Goal: Book appointment/travel/reservation

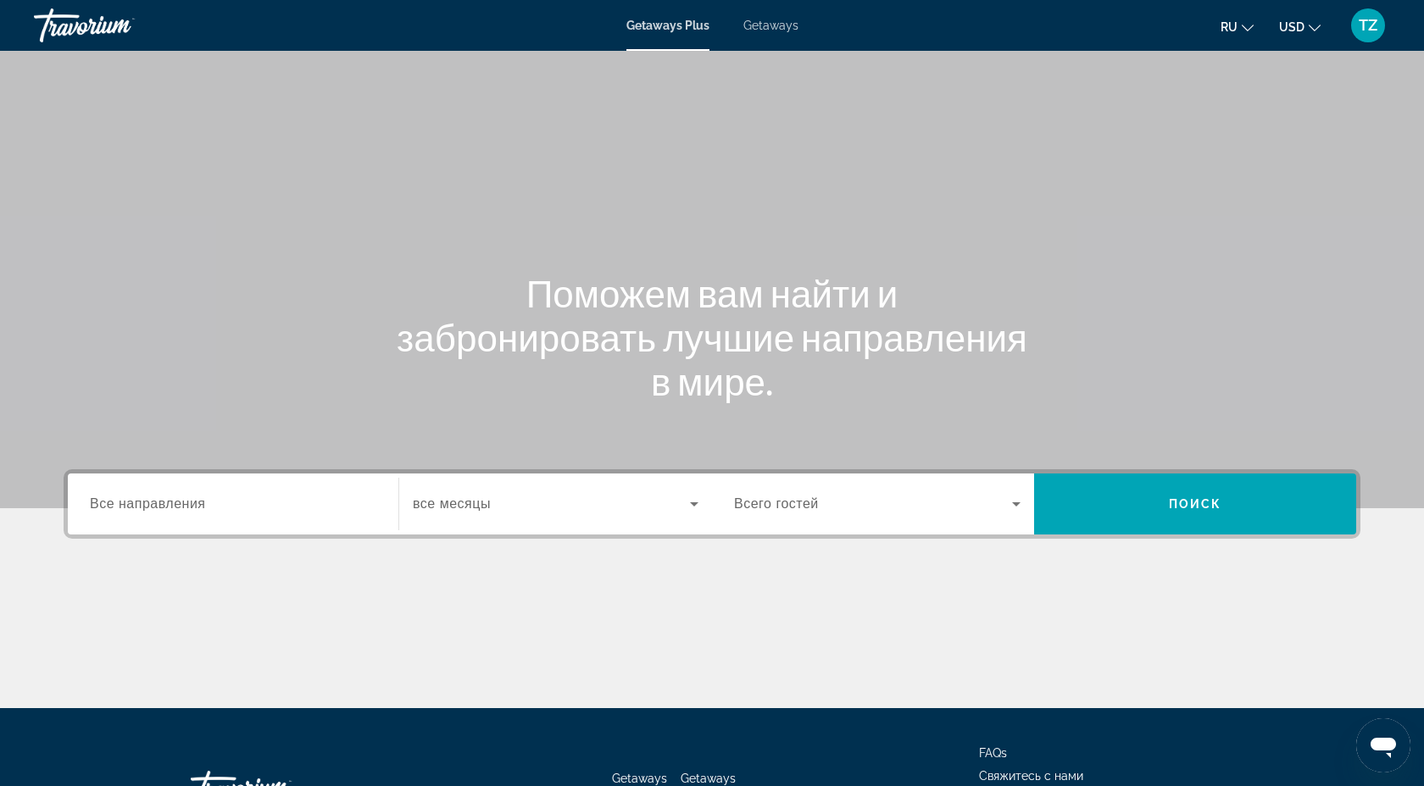
click at [184, 504] on span "Все направления" at bounding box center [148, 504] width 116 height 14
click at [184, 504] on input "Destination Все направления" at bounding box center [233, 505] width 286 height 20
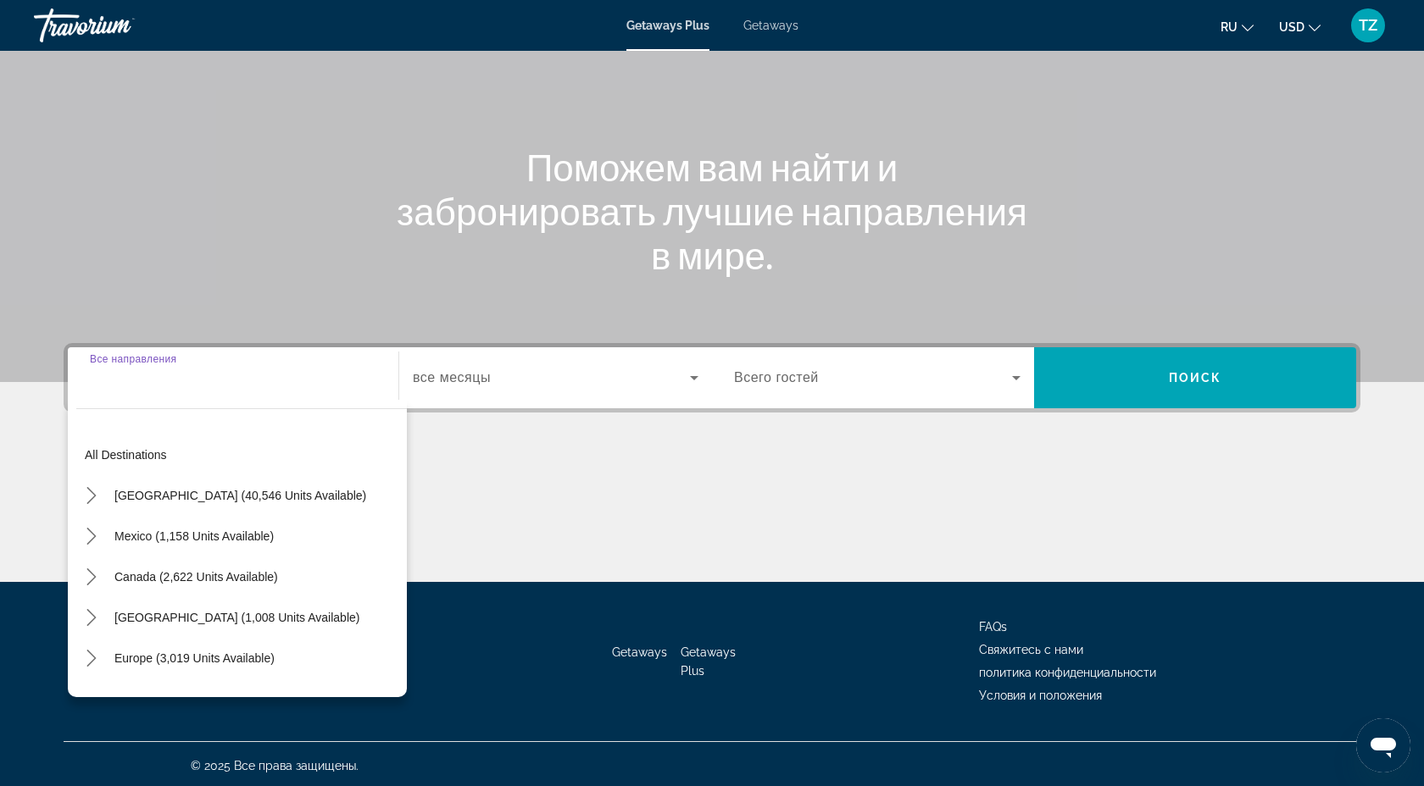
scroll to position [130, 0]
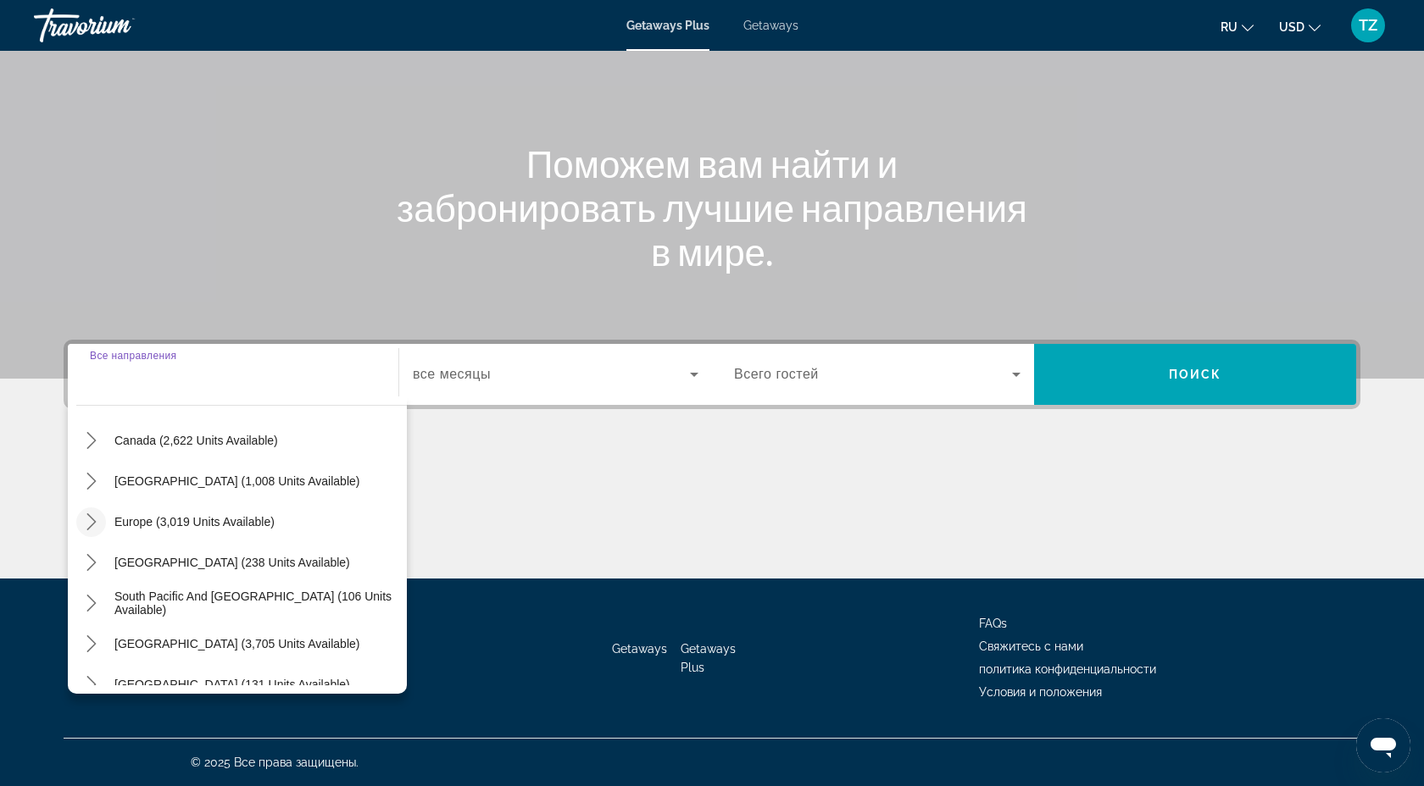
click at [92, 527] on icon "Toggle Europe (3,019 units available) submenu" at bounding box center [91, 522] width 17 height 17
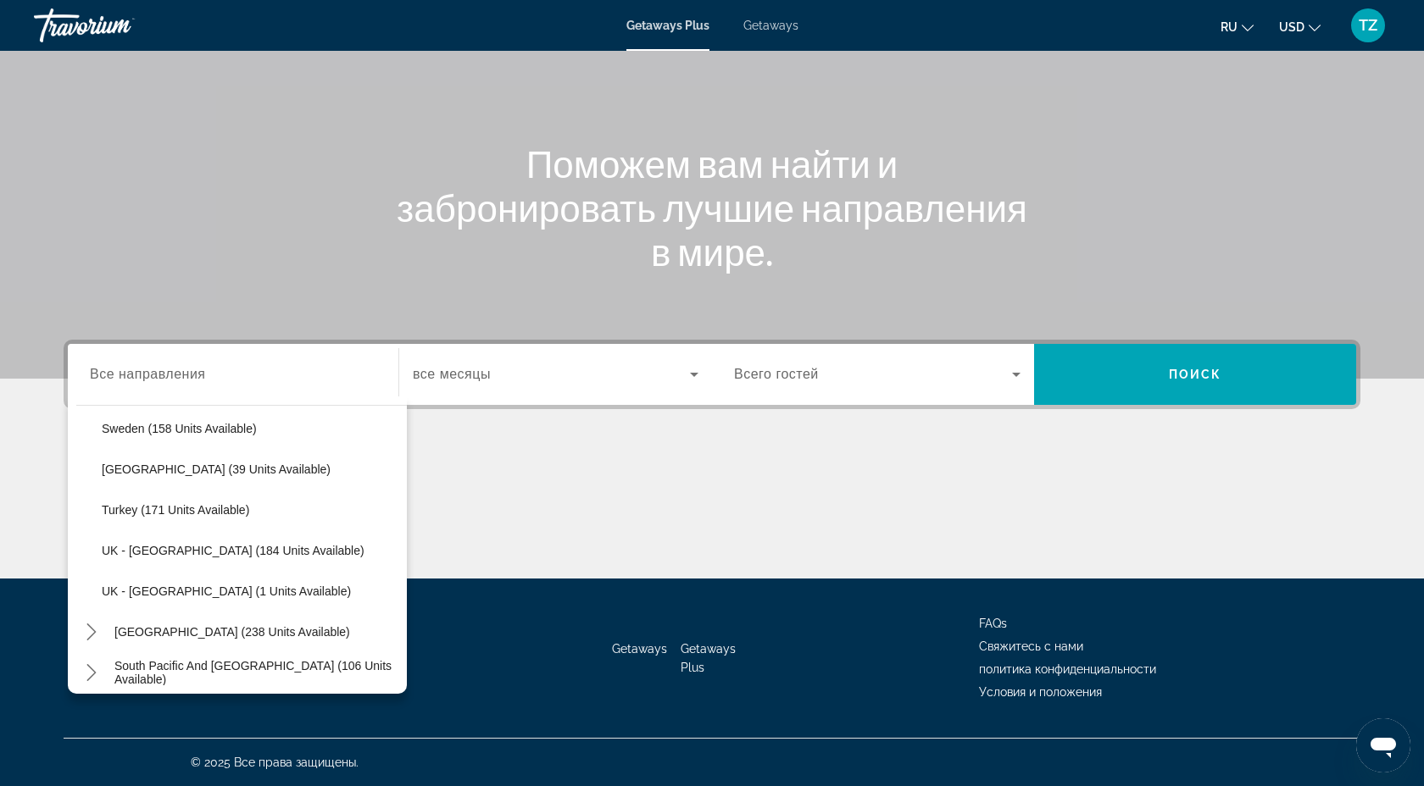
scroll to position [882, 0]
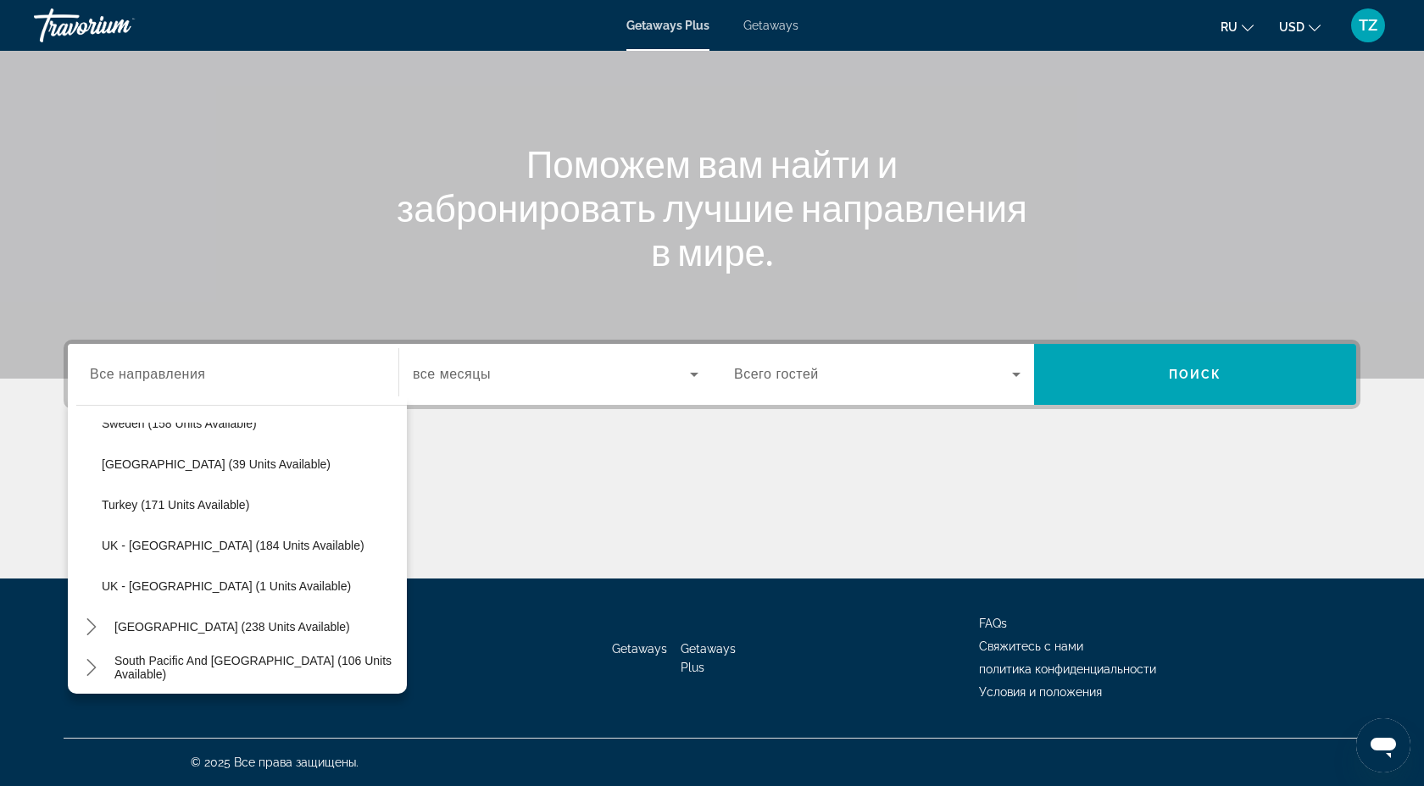
click at [796, 19] on span "Getaways" at bounding box center [770, 26] width 55 height 14
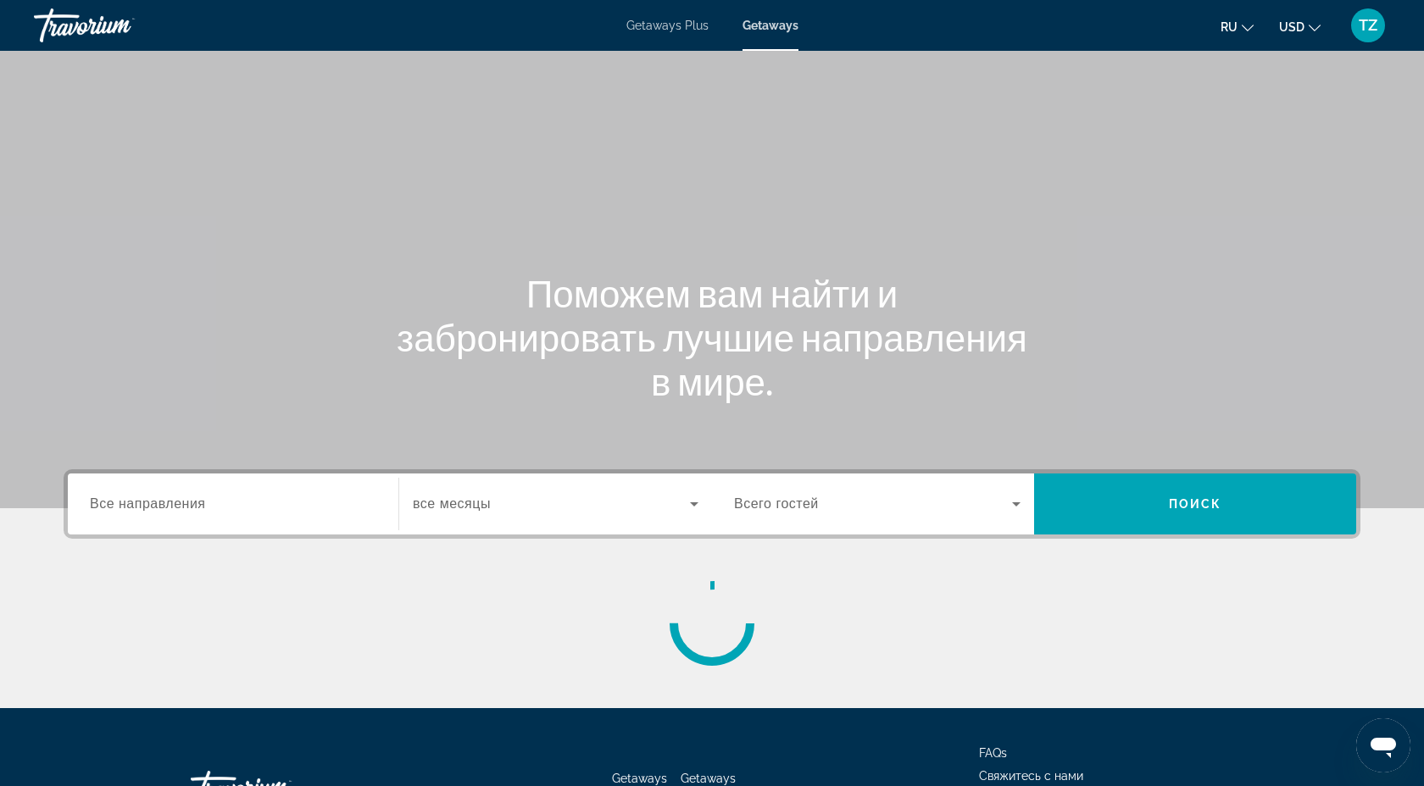
click at [107, 508] on span "Все направления" at bounding box center [148, 504] width 116 height 14
click at [107, 508] on input "Destination Все направления" at bounding box center [233, 505] width 286 height 20
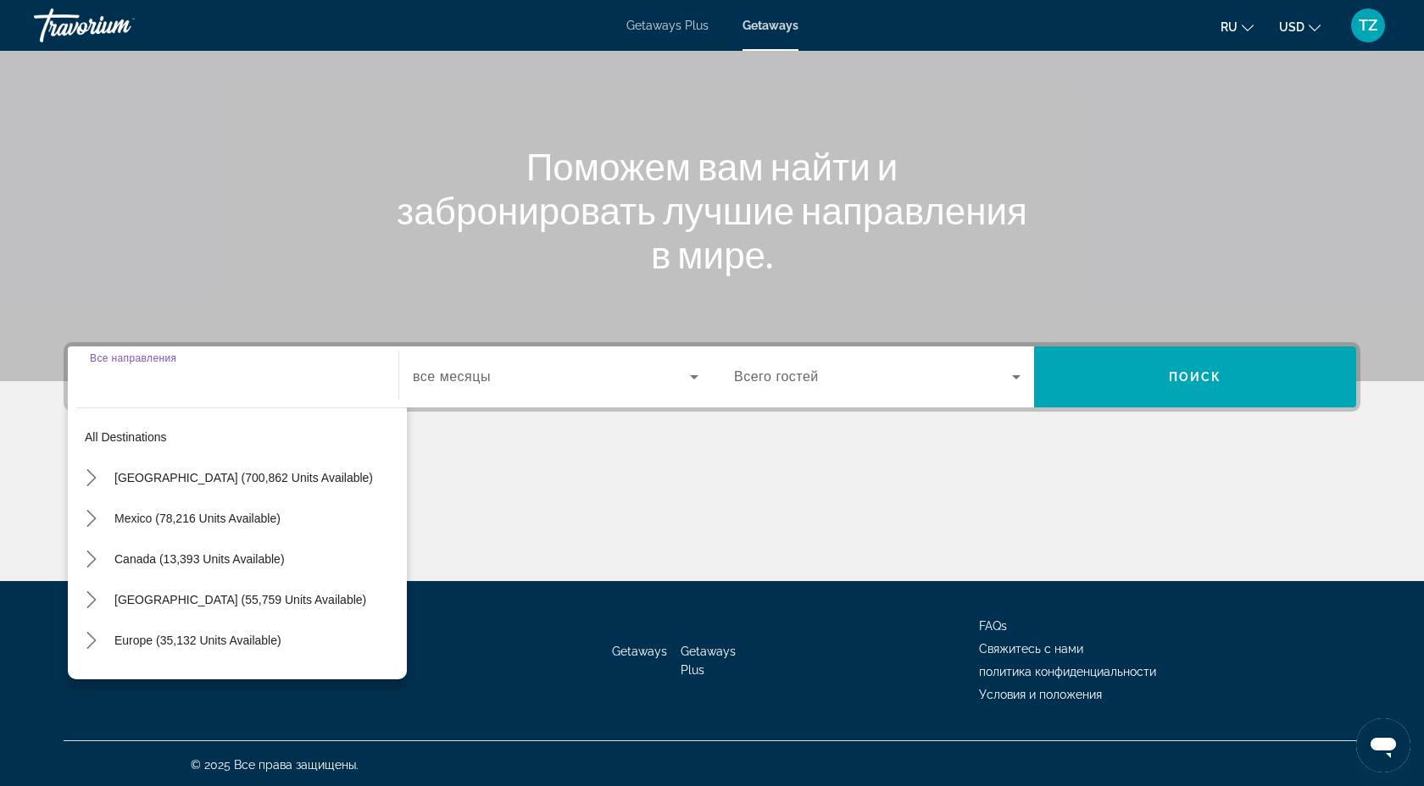
scroll to position [130, 0]
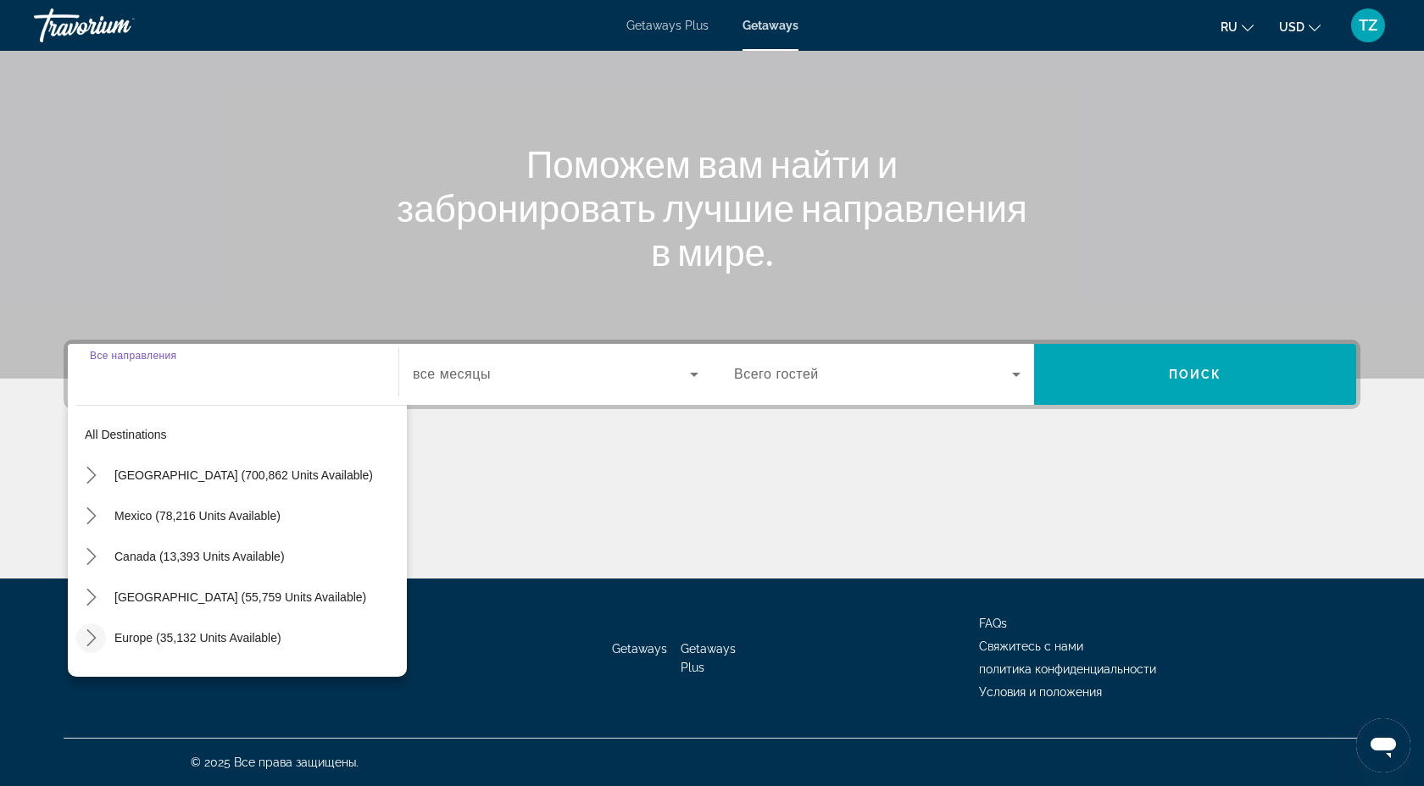
click at [89, 636] on icon "Toggle Europe (35,132 units available) submenu" at bounding box center [91, 638] width 17 height 17
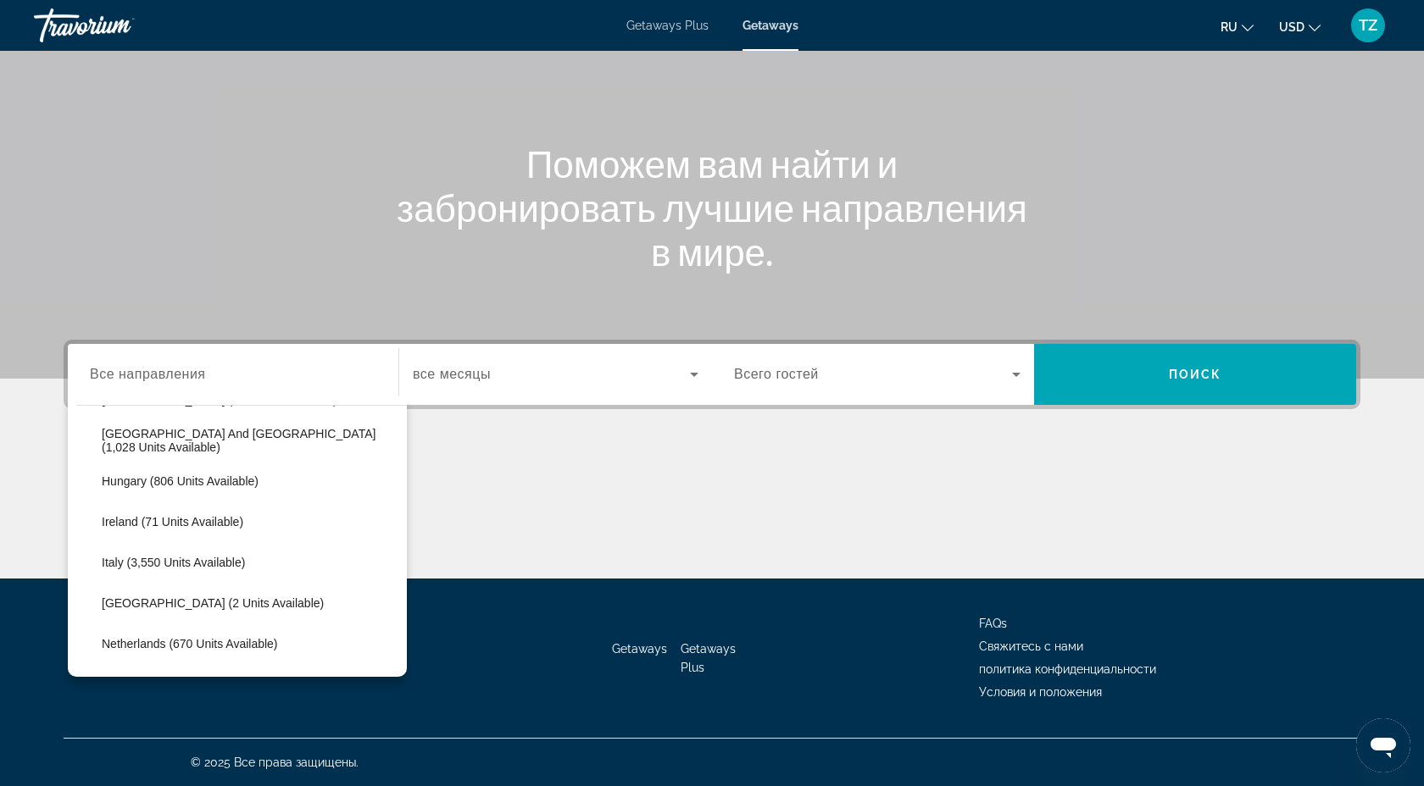
scroll to position [561, 0]
